Goal: Book appointment/travel/reservation

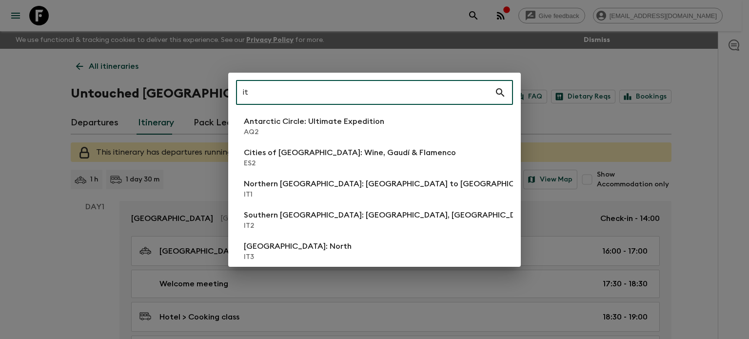
type input "i"
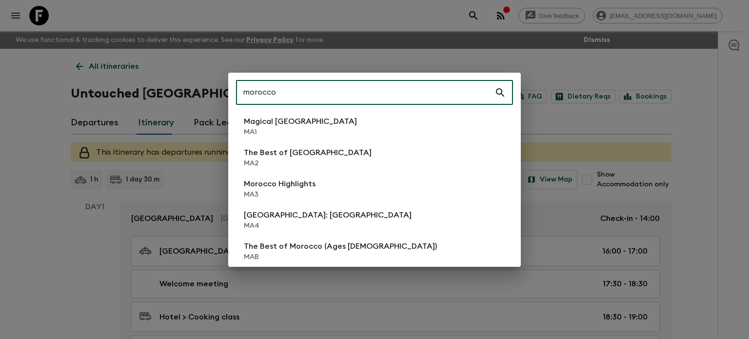
type input "morocco"
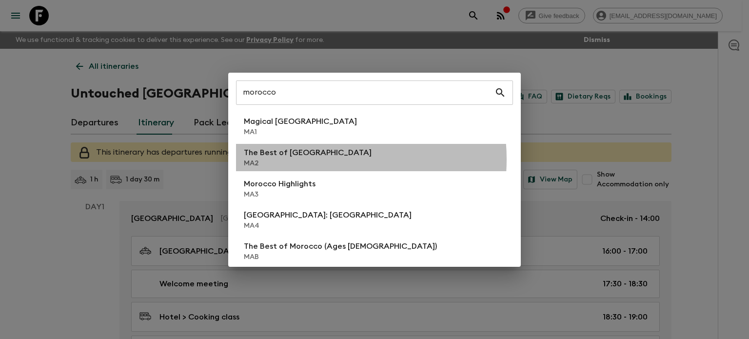
click at [314, 159] on p "MA2" at bounding box center [308, 164] width 128 height 10
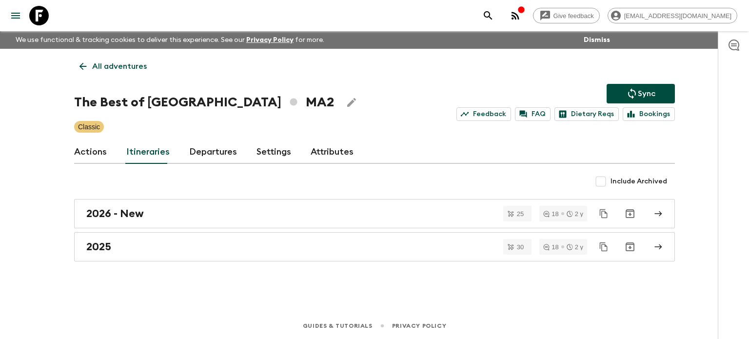
click at [168, 230] on div "2026 - New 25 18 2 y 2025 30 18 2 y" at bounding box center [374, 230] width 601 height 62
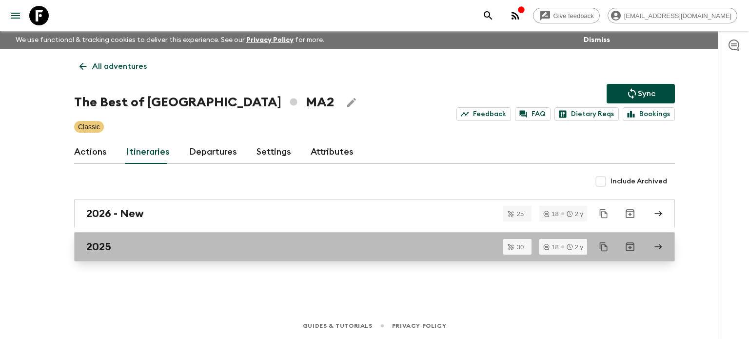
click at [168, 238] on link "2025" at bounding box center [374, 246] width 601 height 29
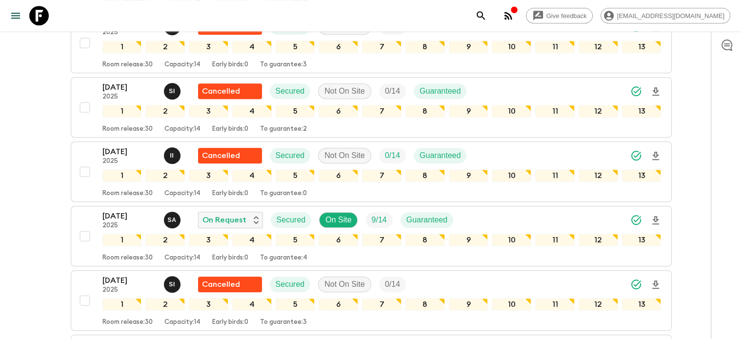
scroll to position [784, 0]
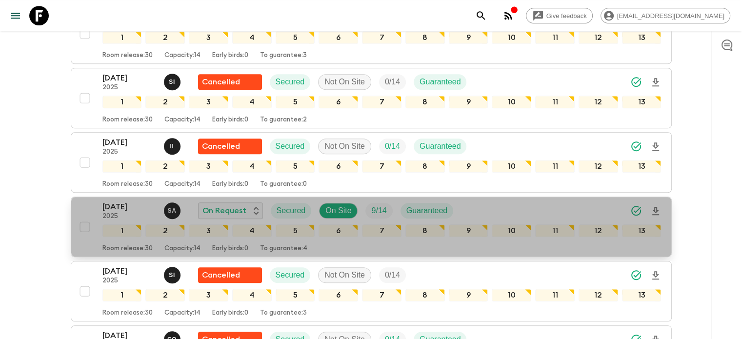
click at [126, 213] on p "2025" at bounding box center [129, 217] width 54 height 8
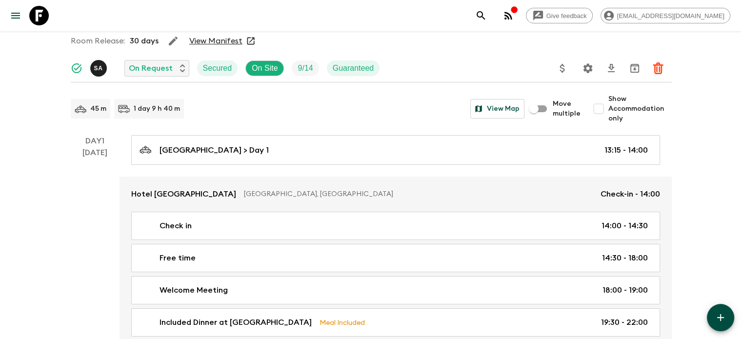
scroll to position [99, 0]
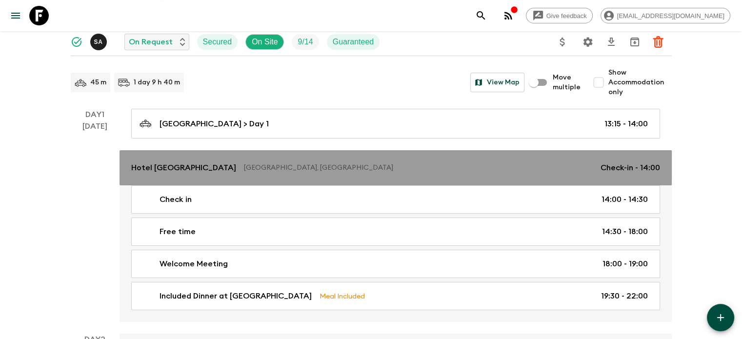
click at [244, 165] on p "[GEOGRAPHIC_DATA], [GEOGRAPHIC_DATA]" at bounding box center [418, 168] width 349 height 10
